Goal: Navigation & Orientation: Find specific page/section

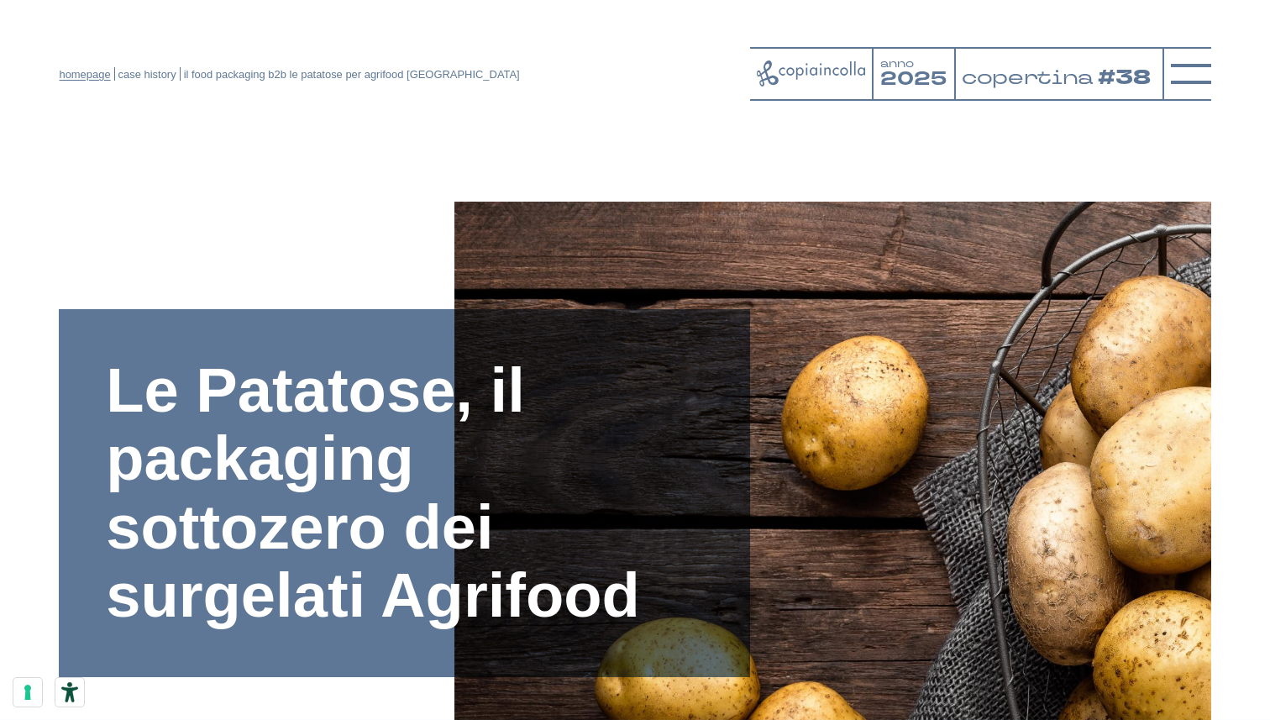
click at [102, 76] on link "homepage" at bounding box center [84, 74] width 51 height 13
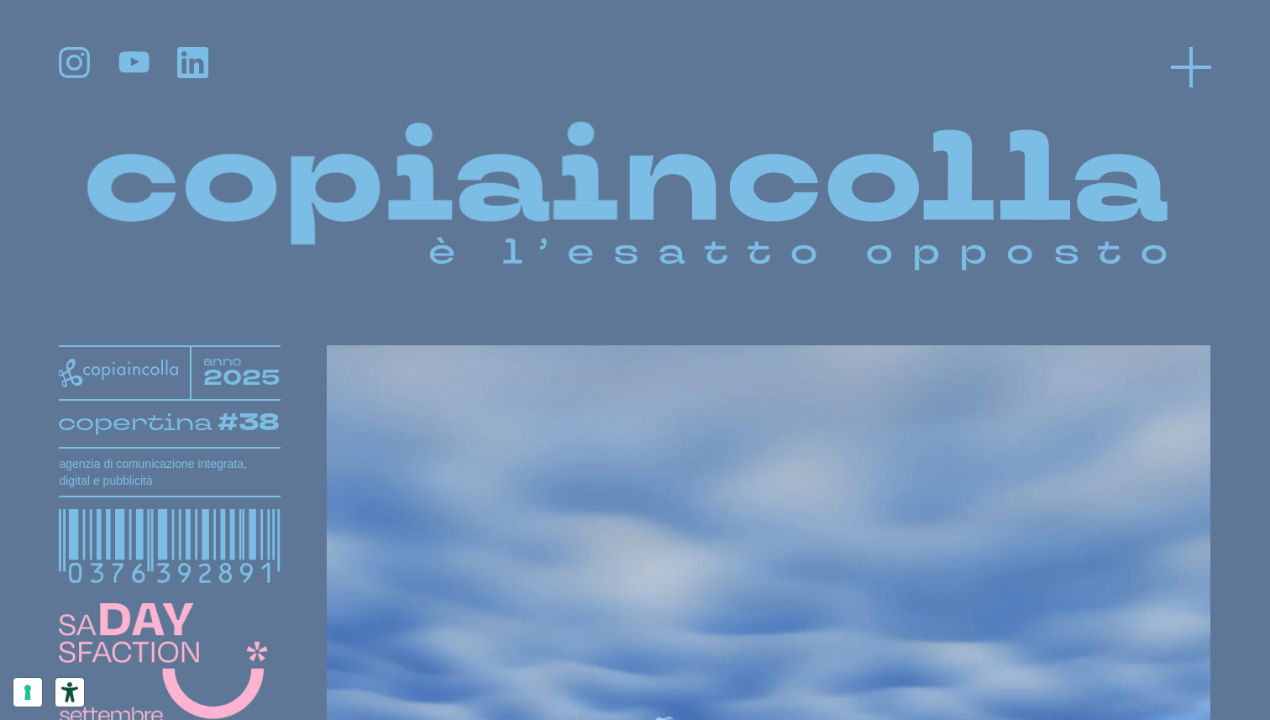
click at [1172, 71] on icon at bounding box center [1191, 67] width 40 height 40
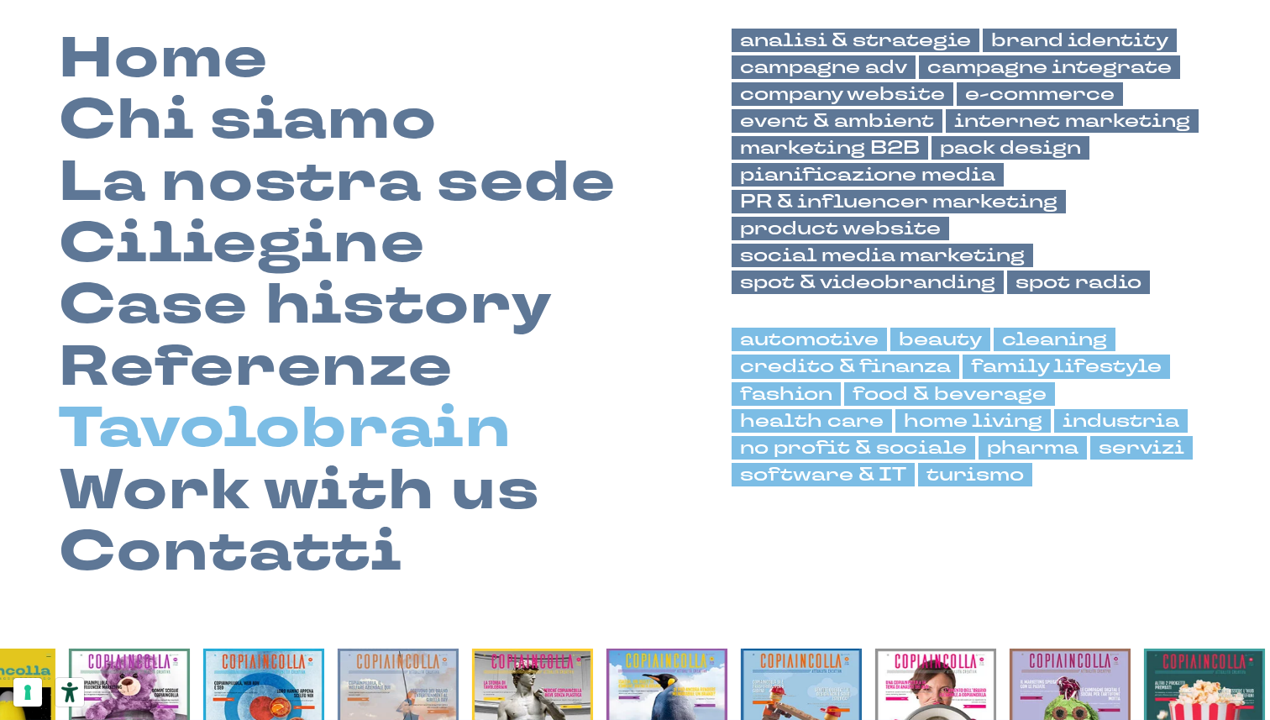
scroll to position [133, 0]
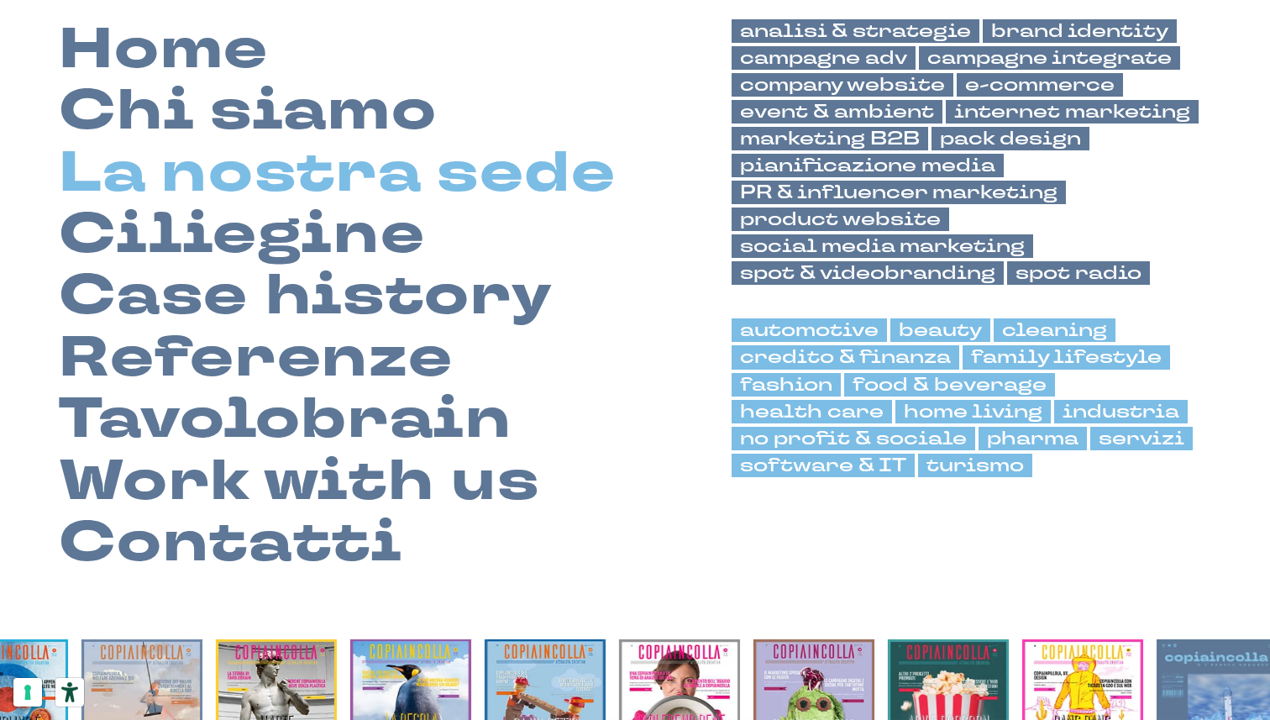
click at [359, 186] on link "La nostra sede" at bounding box center [337, 173] width 557 height 61
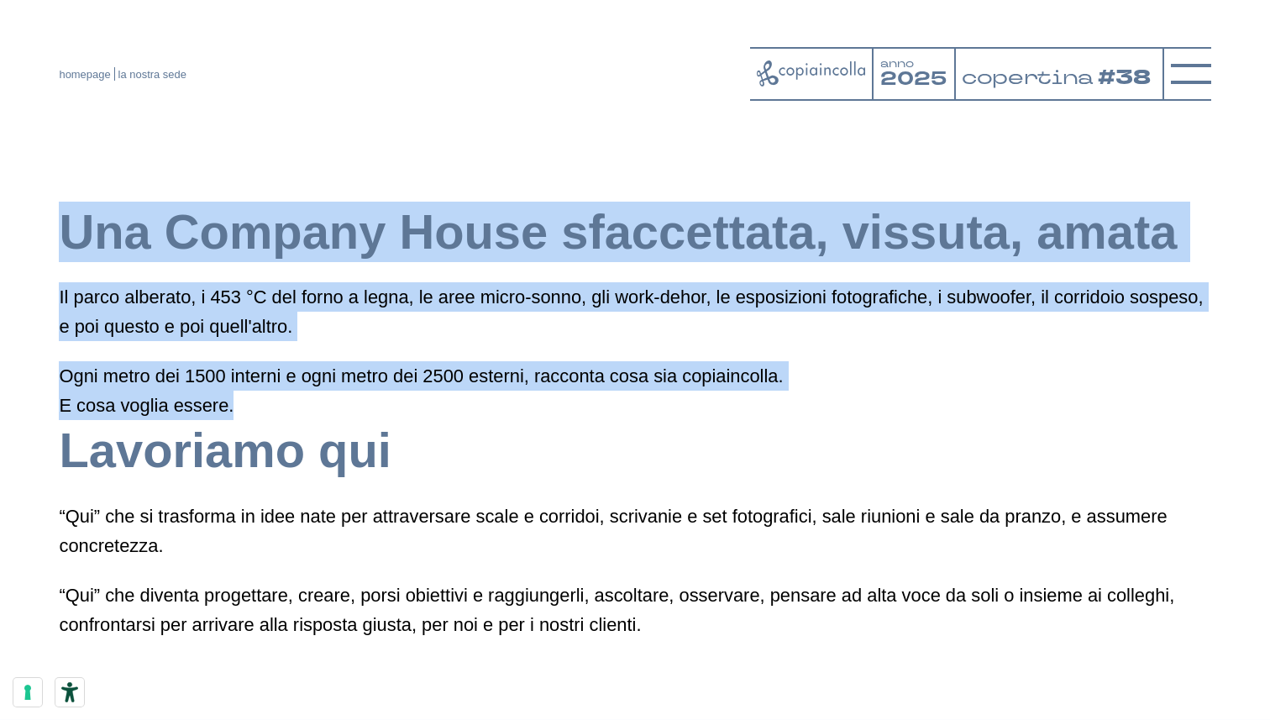
drag, startPoint x: 66, startPoint y: 234, endPoint x: 268, endPoint y: 409, distance: 266.7
click at [268, 409] on div "Una Company House sfaccettata, vissuta, amata Il parco alberato, i 453 °C del f…" at bounding box center [634, 420] width 1151 height 437
click at [268, 409] on p "Ogni metro dei 1500 interni e ogni metro dei 2500 esterni, racconta cosa sia co…" at bounding box center [634, 390] width 1151 height 59
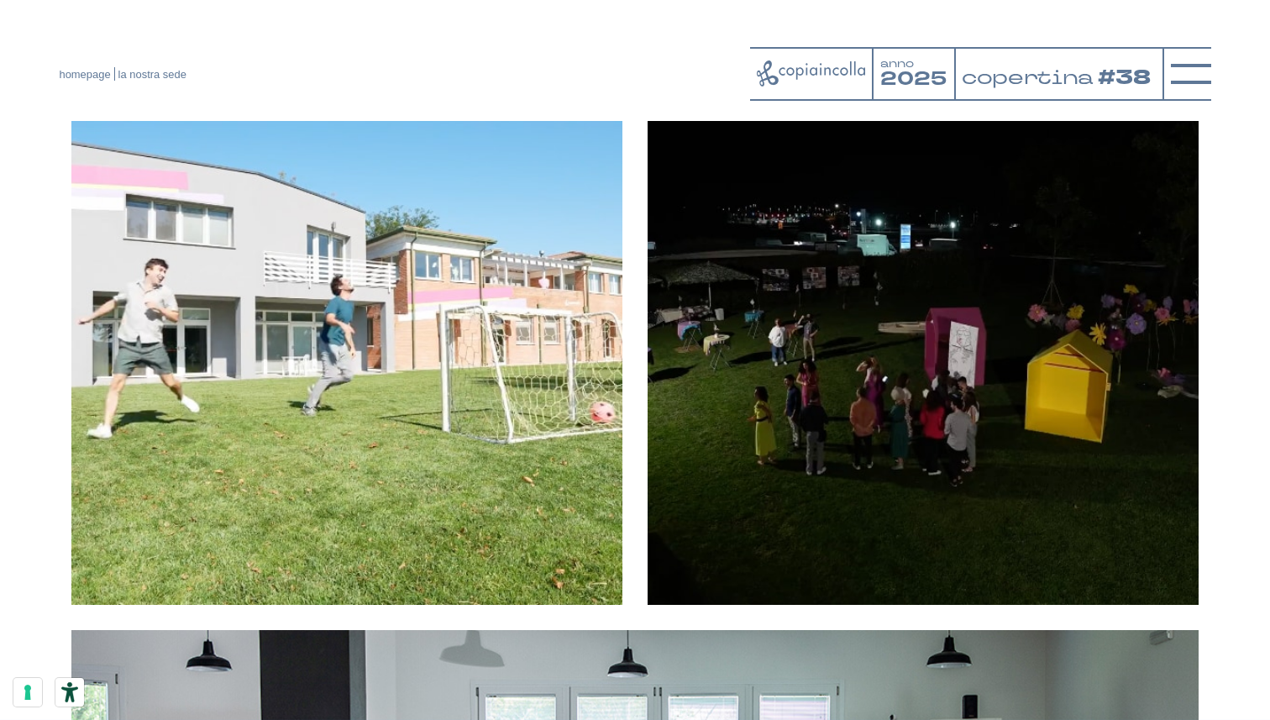
scroll to position [1853, 0]
